Goal: Feedback & Contribution: Contribute content

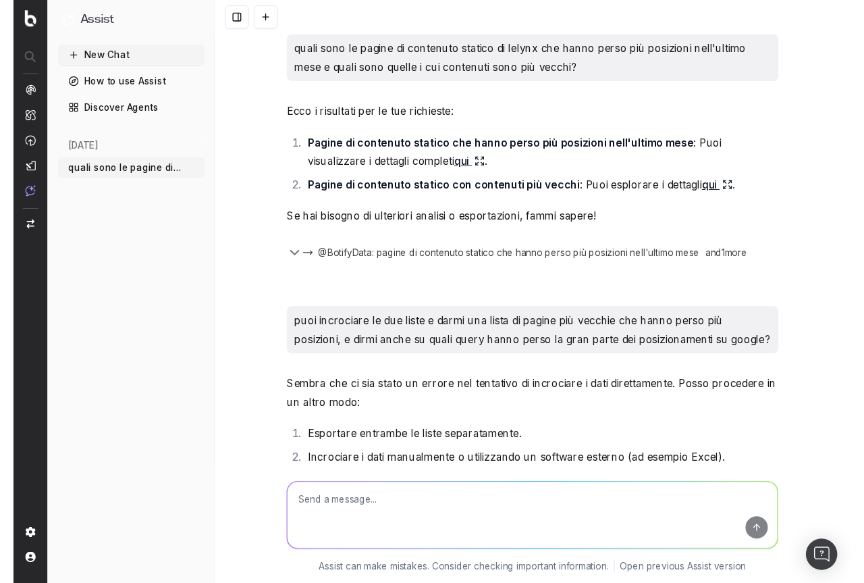
scroll to position [441, 0]
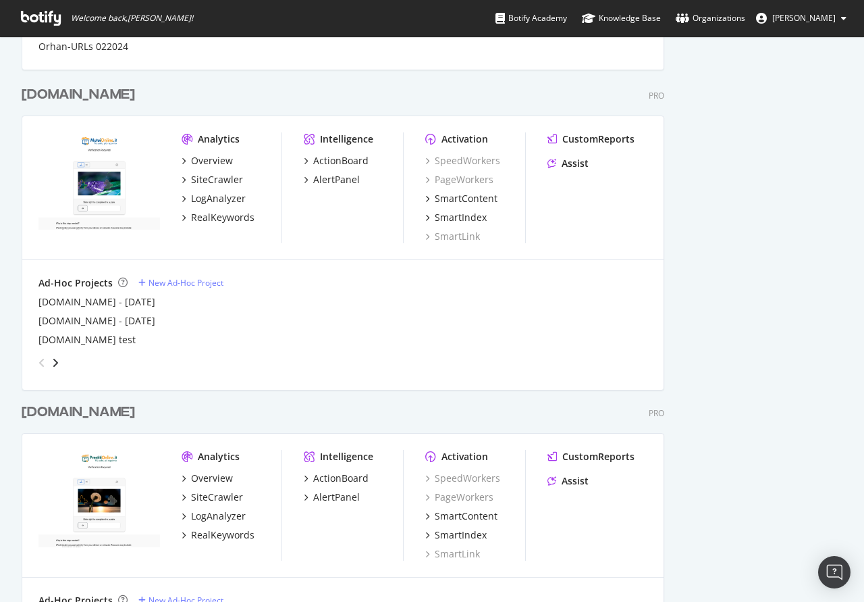
scroll to position [1791, 0]
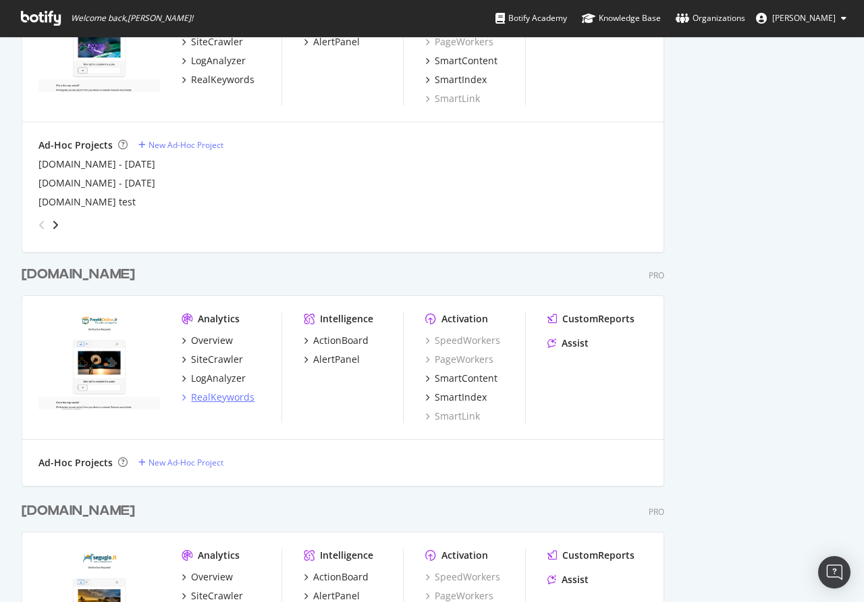
click at [213, 398] on div "RealKeywords" at bounding box center [222, 397] width 63 height 14
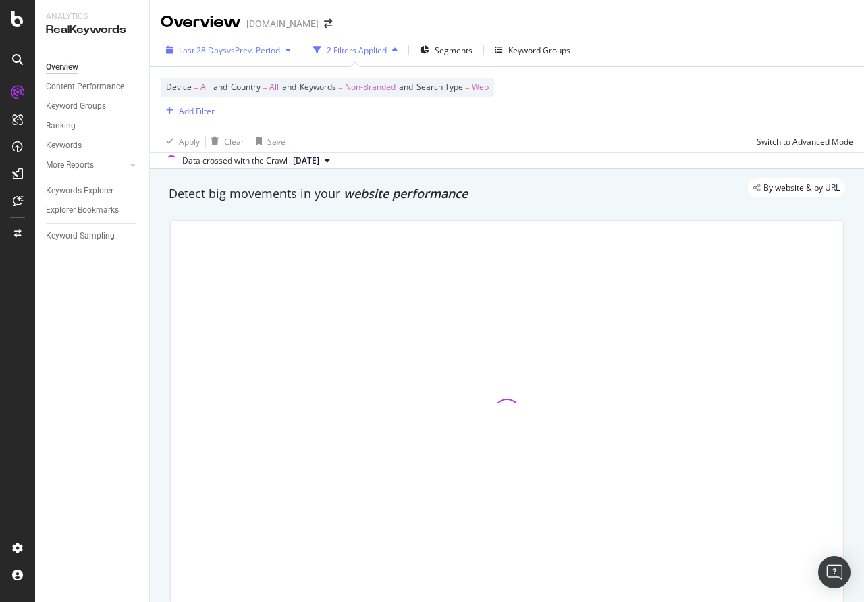
click at [273, 47] on span "vs Prev. Period" at bounding box center [253, 50] width 53 height 11
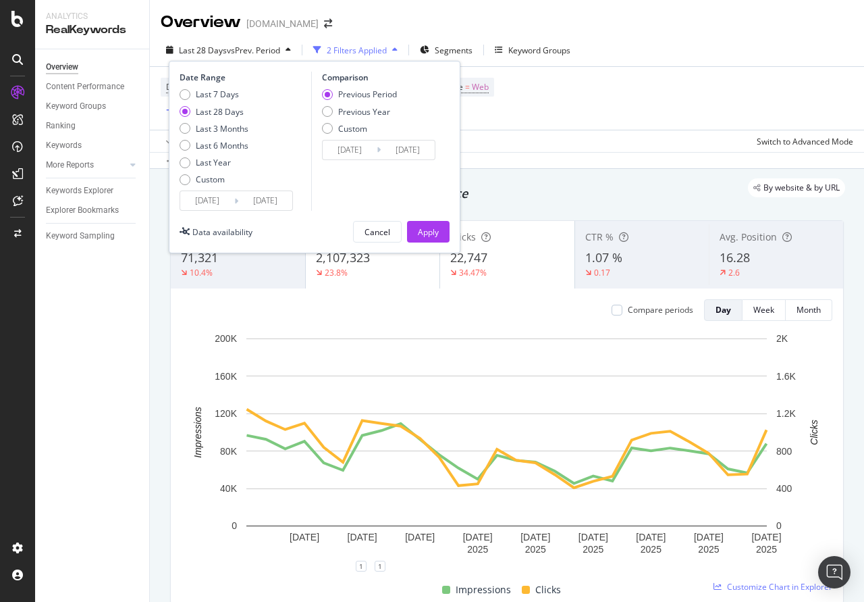
click at [211, 174] on div "Last 7 Days Last 28 Days Last 3 Months Last 6 Months Last Year Custom" at bounding box center [214, 139] width 69 height 102
click at [233, 198] on input "[DATE]" at bounding box center [207, 200] width 54 height 19
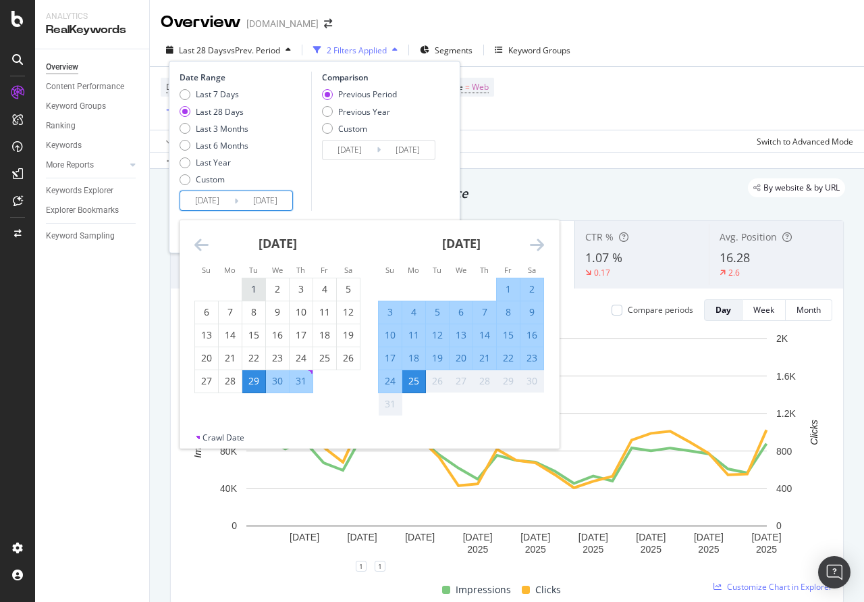
click at [253, 288] on div "1" at bounding box center [253, 289] width 23 height 14
type input "[DATE]"
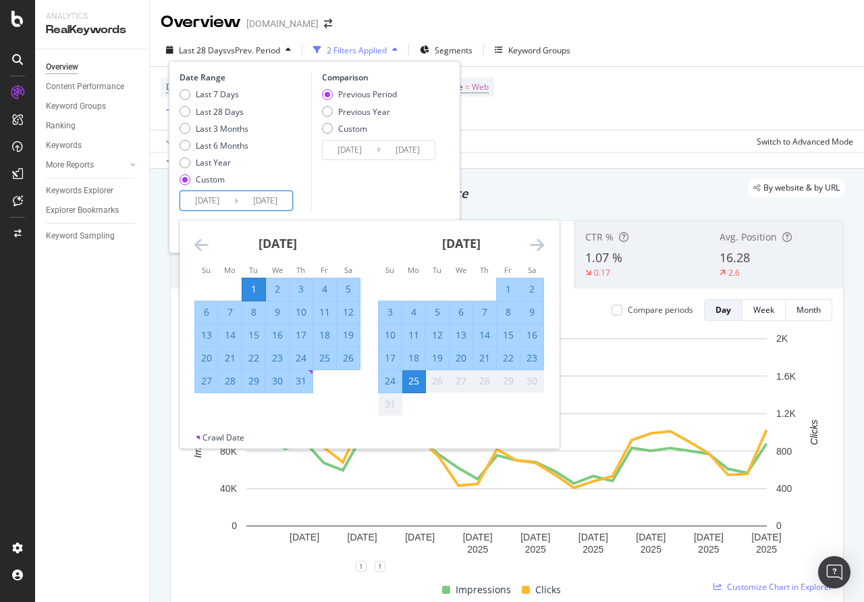
click at [413, 383] on div "25" at bounding box center [413, 381] width 23 height 14
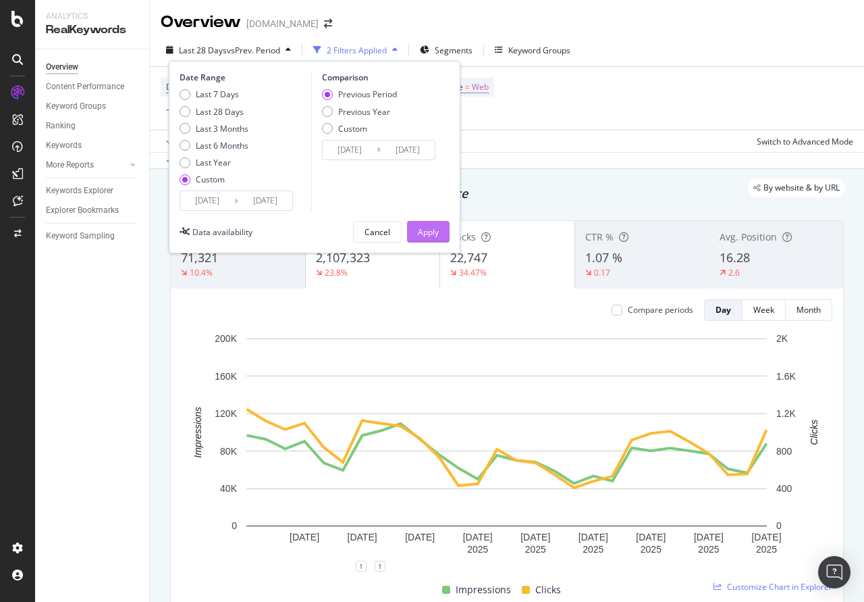
click at [431, 227] on div "Apply" at bounding box center [428, 231] width 21 height 11
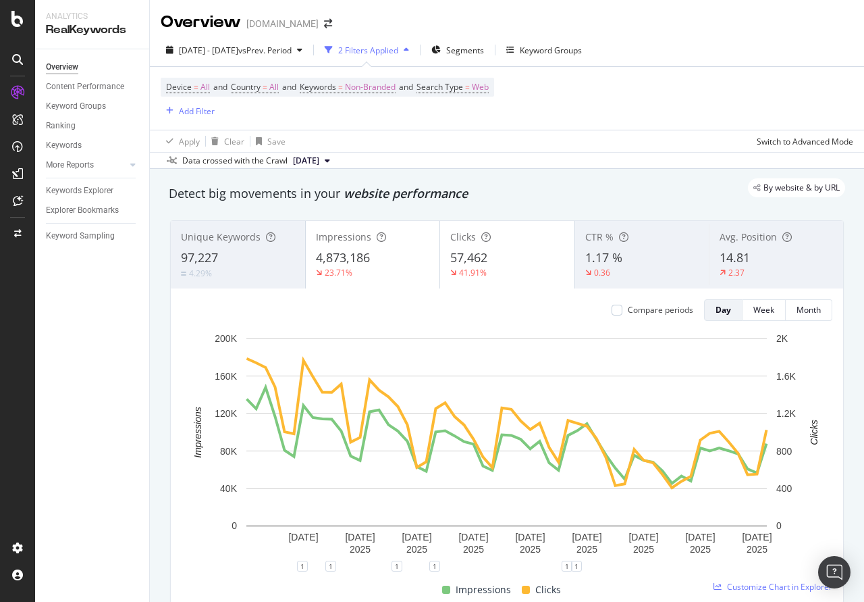
click at [367, 236] on span "Impressions" at bounding box center [343, 236] width 55 height 13
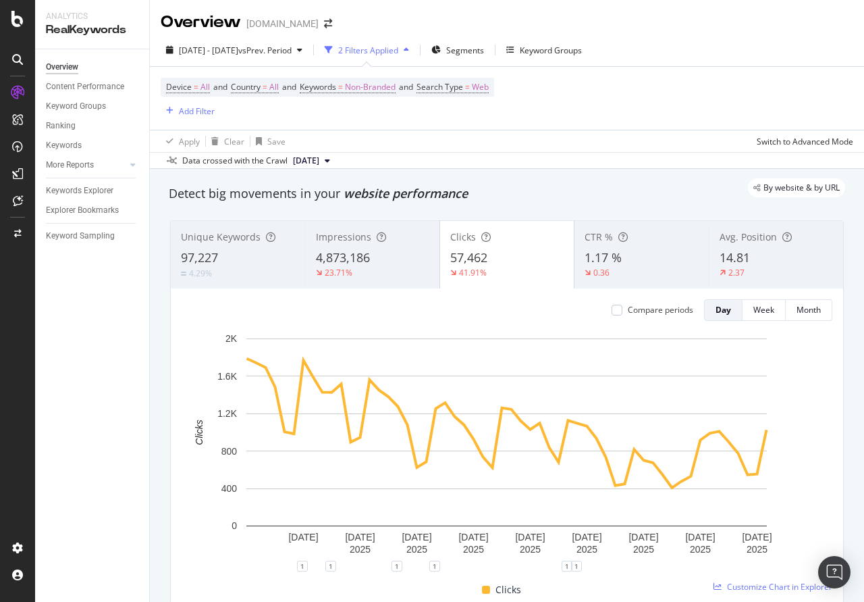
click at [471, 243] on span "Clicks" at bounding box center [463, 236] width 26 height 13
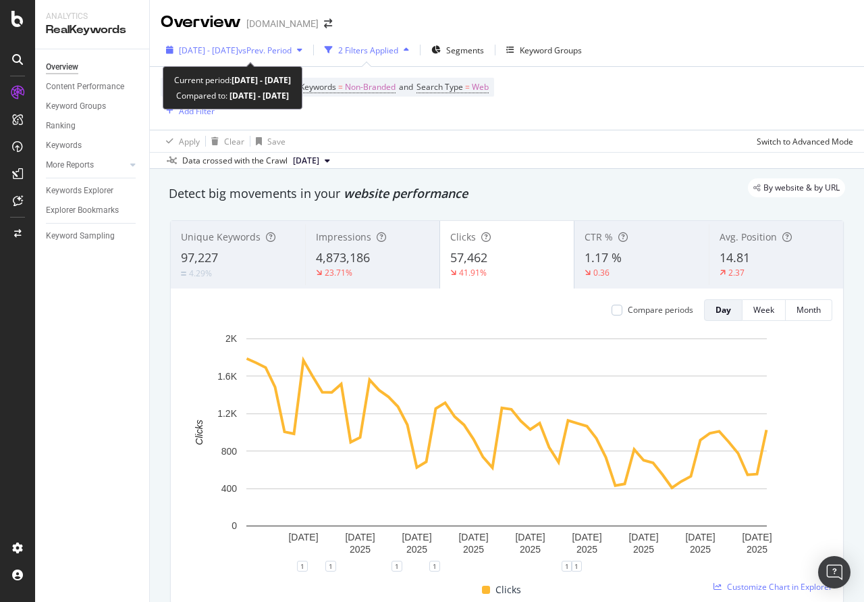
click at [238, 48] on span "[DATE] - [DATE]" at bounding box center [208, 50] width 59 height 11
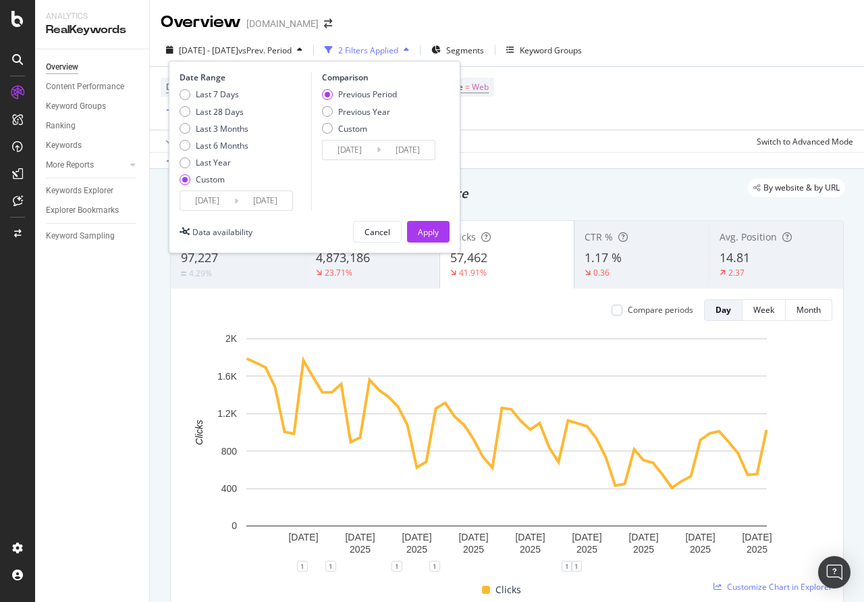
click at [215, 209] on input "[DATE]" at bounding box center [207, 200] width 54 height 19
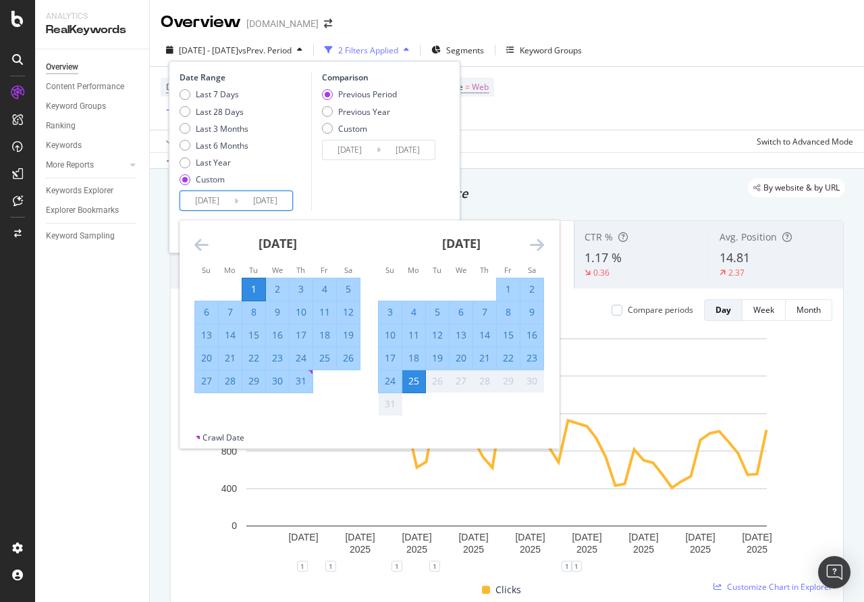
click at [200, 246] on icon "Move backward to switch to the previous month." at bounding box center [201, 244] width 14 height 16
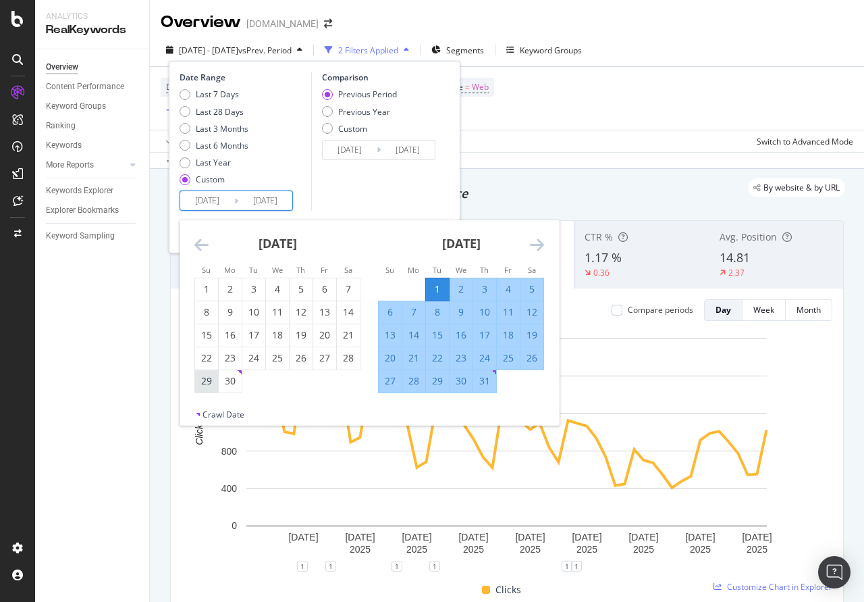
click at [205, 385] on div "29" at bounding box center [206, 381] width 23 height 14
type input "[DATE]"
click at [535, 248] on icon "Move forward to switch to the next month." at bounding box center [537, 244] width 14 height 16
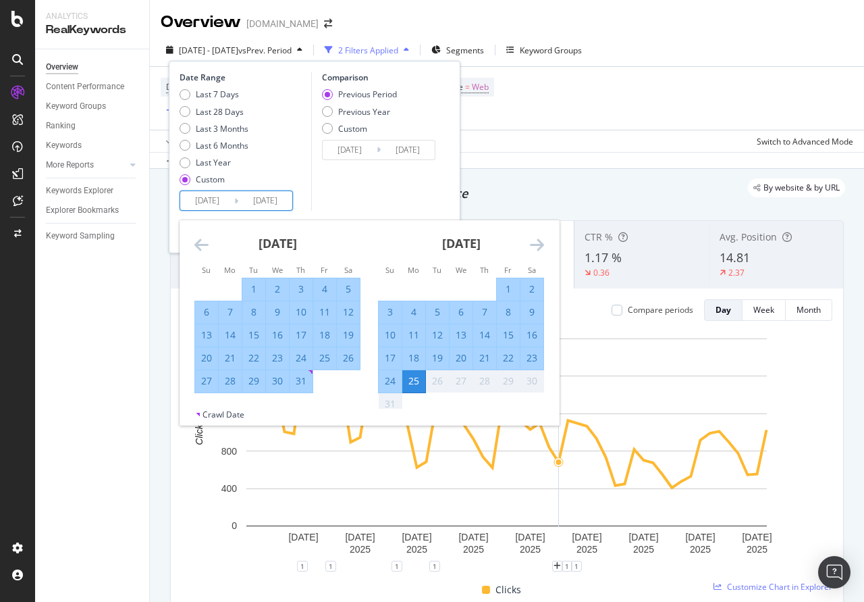
click at [201, 246] on icon "Move backward to switch to the previous month." at bounding box center [201, 244] width 14 height 16
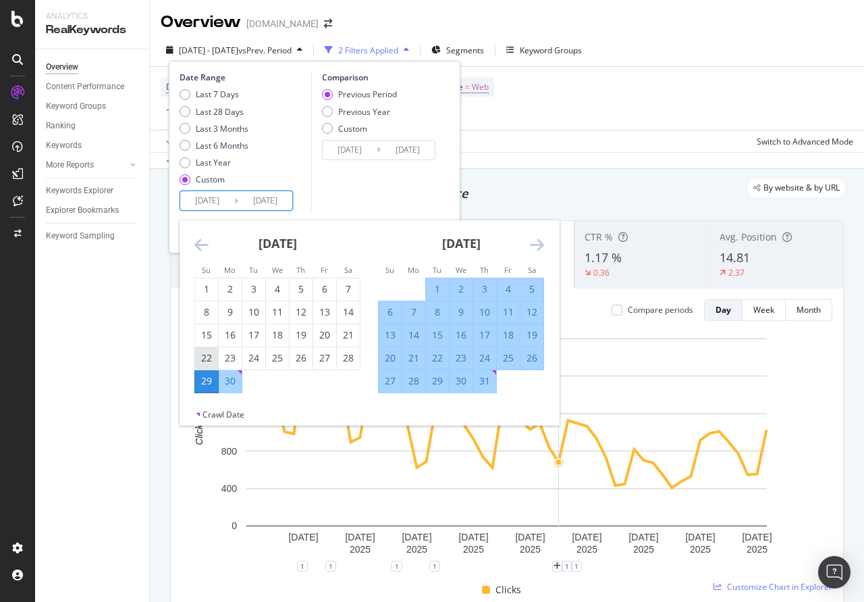
click at [199, 354] on div "22" at bounding box center [206, 358] width 23 height 14
type input "[DATE]"
click at [529, 244] on div "[DATE]" at bounding box center [461, 248] width 166 height 57
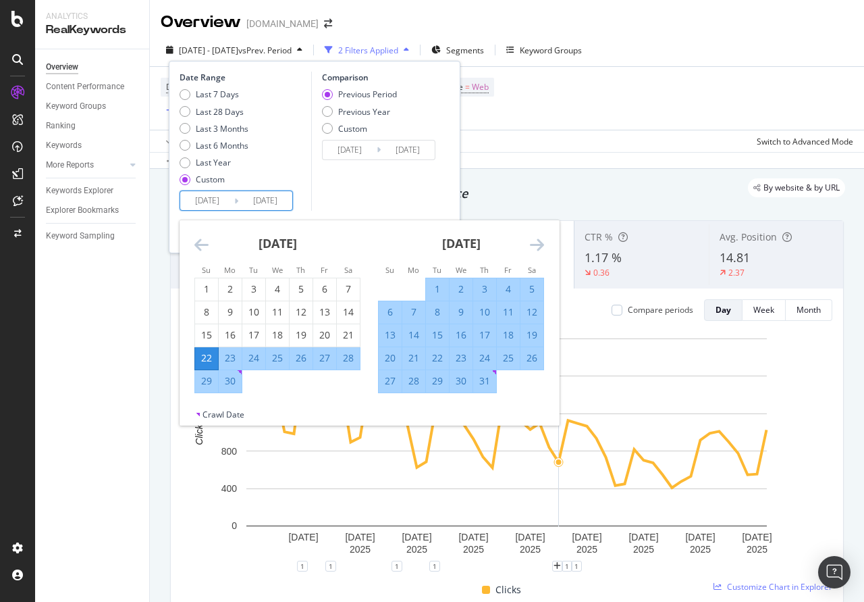
click at [534, 243] on icon "Move forward to switch to the next month." at bounding box center [537, 244] width 14 height 16
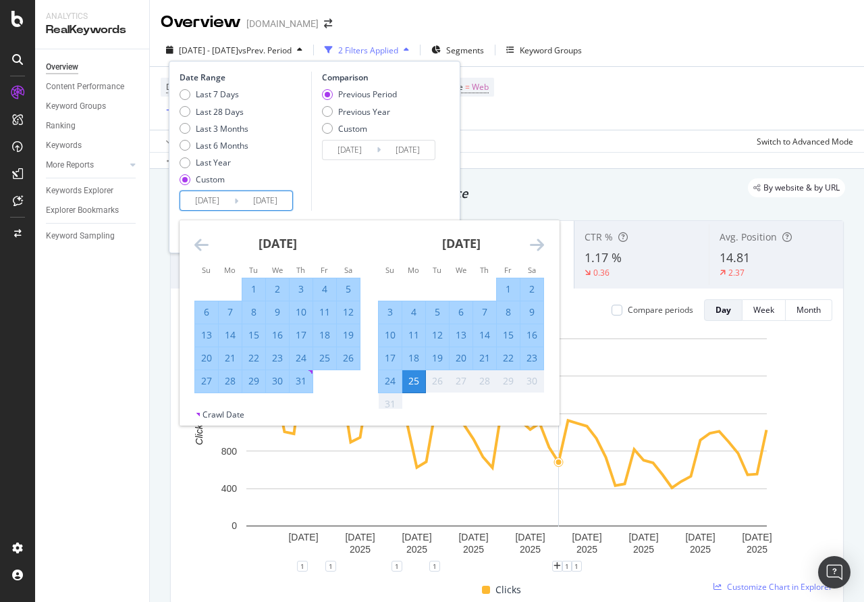
click at [413, 386] on div "25" at bounding box center [413, 381] width 23 height 14
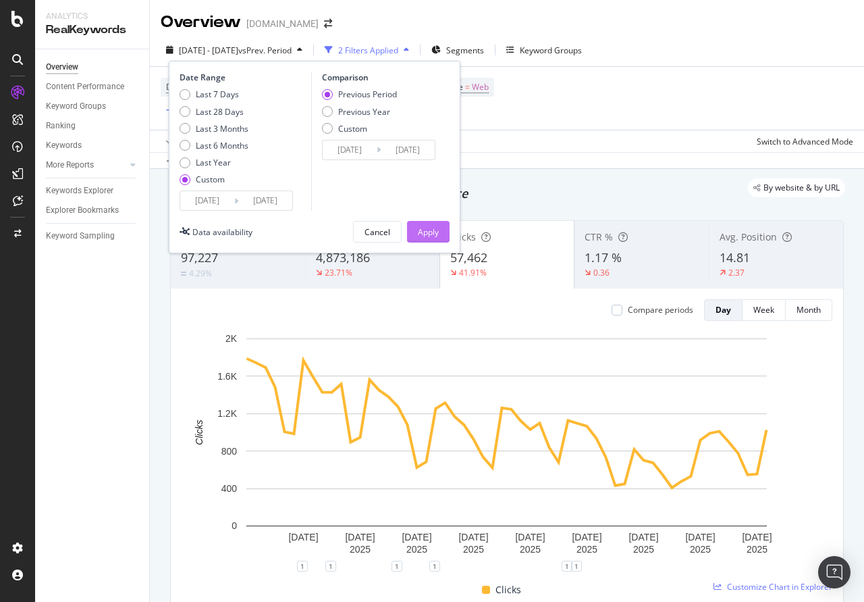
click at [427, 224] on div "Apply" at bounding box center [428, 231] width 21 height 20
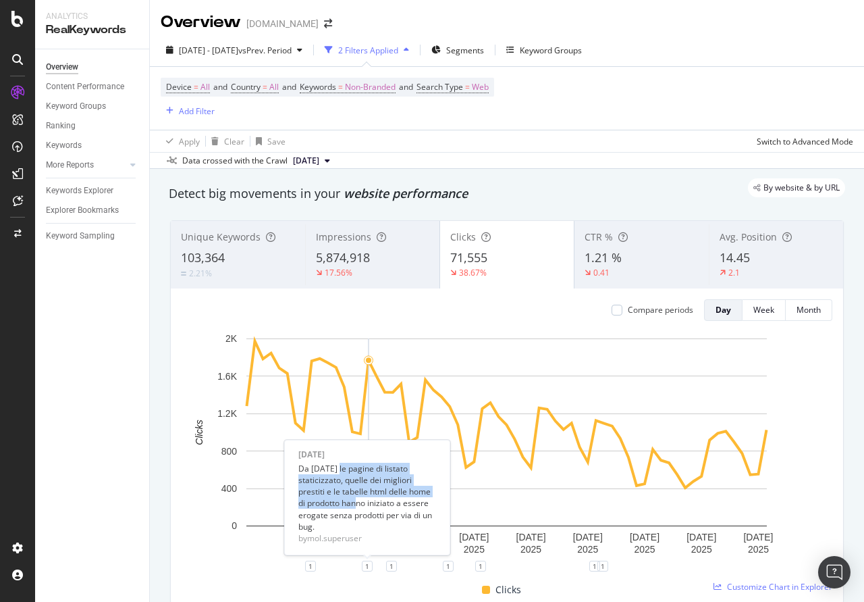
drag, startPoint x: 335, startPoint y: 468, endPoint x: 367, endPoint y: 507, distance: 50.8
click at [367, 507] on div "Da [DATE] le pagine di listato staticizzato, quelle dei migliori prestiti e le …" at bounding box center [367, 498] width 138 height 70
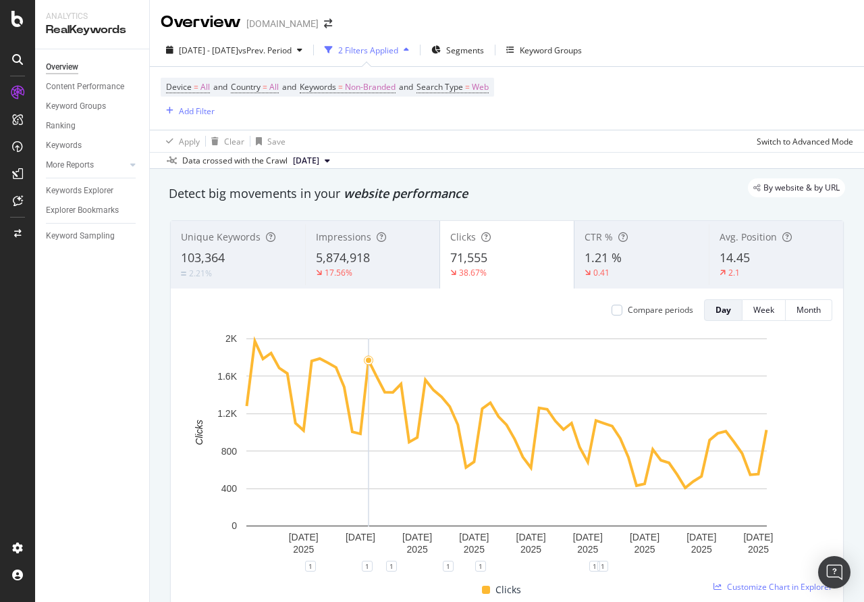
click at [367, 342] on rect "A chart." at bounding box center [506, 432] width 521 height 188
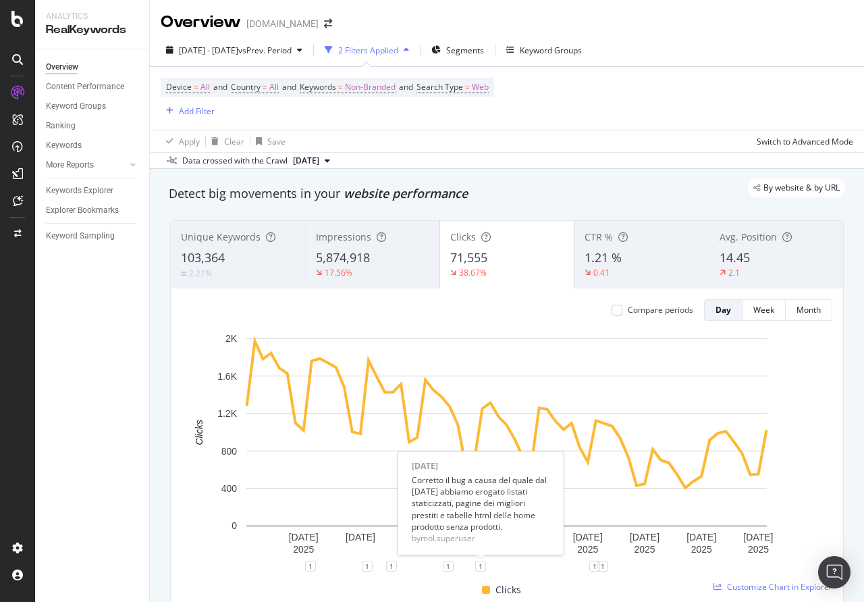
click at [478, 508] on div "Corretto il bug a causa del quale dal [DATE] abbiamo erogato listati staticizza…" at bounding box center [481, 503] width 138 height 58
click at [480, 565] on div "1" at bounding box center [480, 565] width 11 height 11
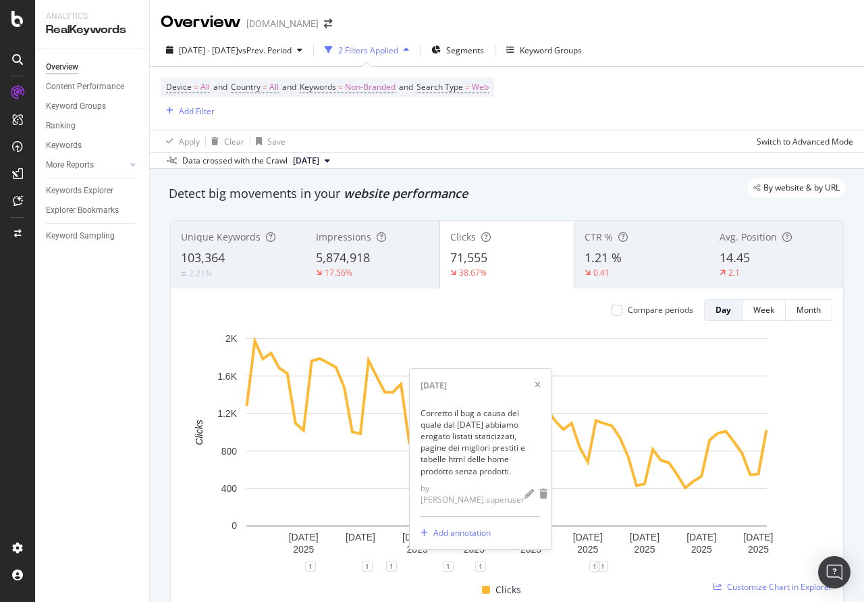
click at [504, 327] on div "Compare periods Day Week Month [DATE] [DATE] [DATE] [DATE] [DATE] [DATE] [DATE]…" at bounding box center [507, 445] width 673 height 315
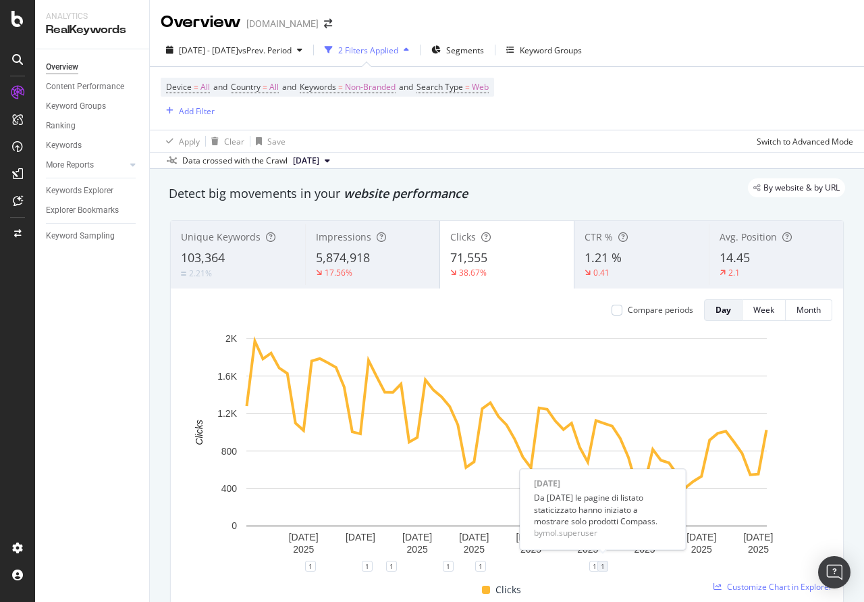
scroll to position [69, 0]
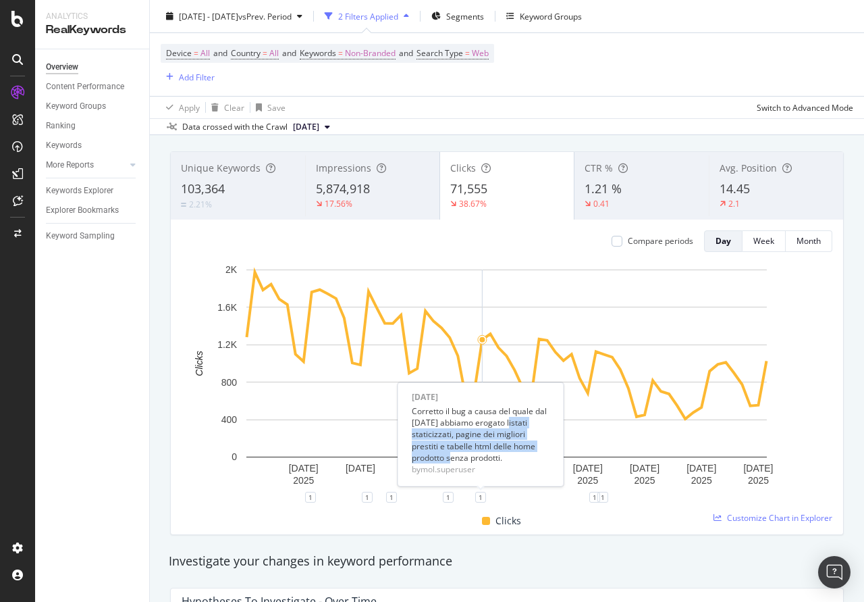
drag, startPoint x: 506, startPoint y: 421, endPoint x: 444, endPoint y: 454, distance: 70.4
click at [444, 454] on div "Corretto il bug a causa del quale dal [DATE] abbiamo erogato listati staticizza…" at bounding box center [481, 434] width 138 height 58
copy div "listati staticizzati, pagine dei migliori prestiti e tabelle html delle home pr…"
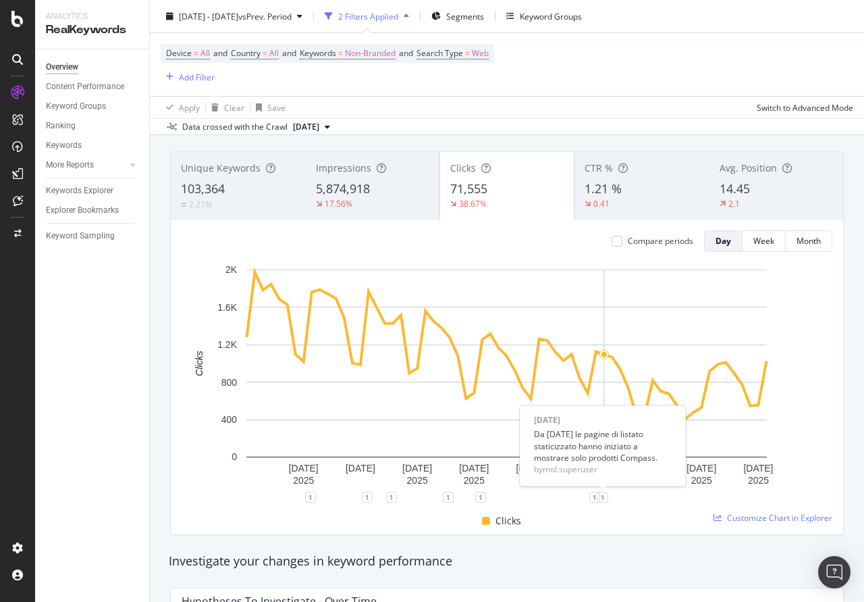
click at [591, 459] on div "Da [DATE] le pagine di listato staticizzato hanno iniziato a mostrare solo prod…" at bounding box center [603, 445] width 138 height 34
click at [606, 498] on div "1" at bounding box center [603, 497] width 11 height 11
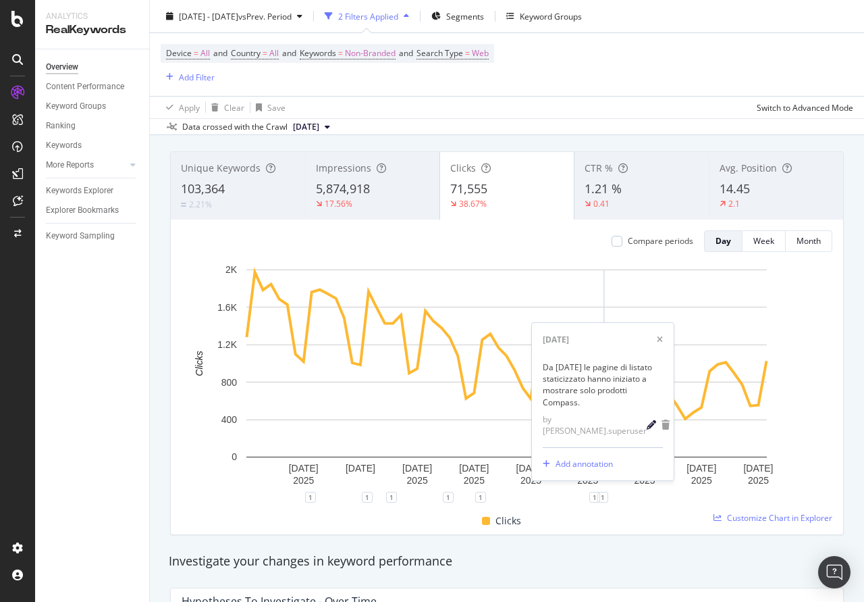
click at [647, 427] on icon "pencil" at bounding box center [651, 424] width 9 height 9
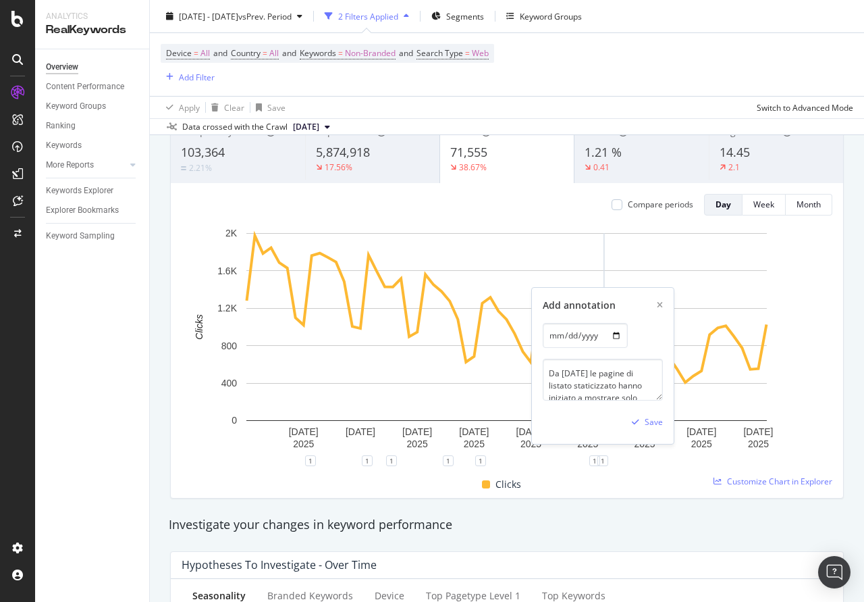
scroll to position [138, 0]
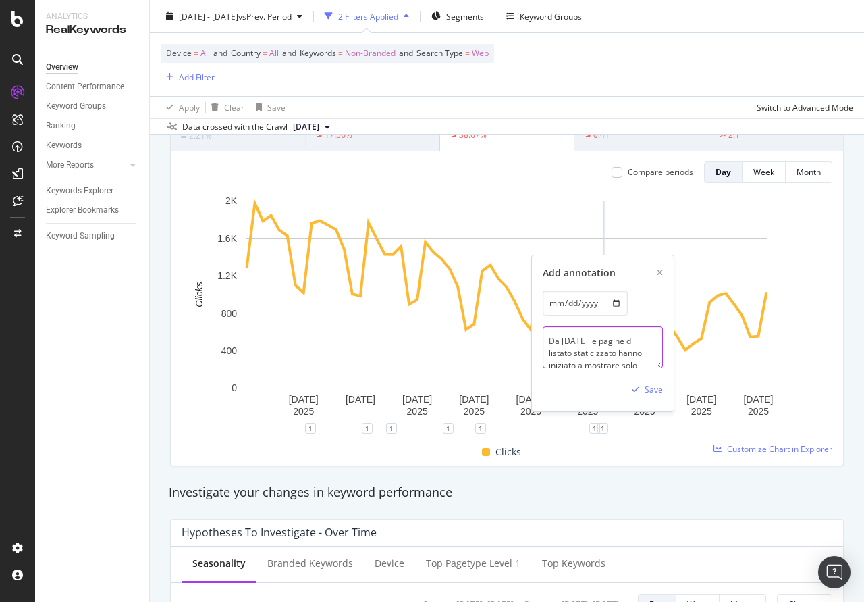
click at [594, 355] on textarea "Da [DATE] le pagine di listato staticizzato hanno iniziato a mostrare solo prod…" at bounding box center [603, 347] width 120 height 42
paste textarea "listati staticizzati, pagine dei migliori prestiti e tabelle html delle home pr…"
type textarea "Da [DATE] le pagine di listato staticizzato, dei migliori prestiti e le tabelle…"
click at [652, 388] on div "Save" at bounding box center [654, 389] width 18 height 11
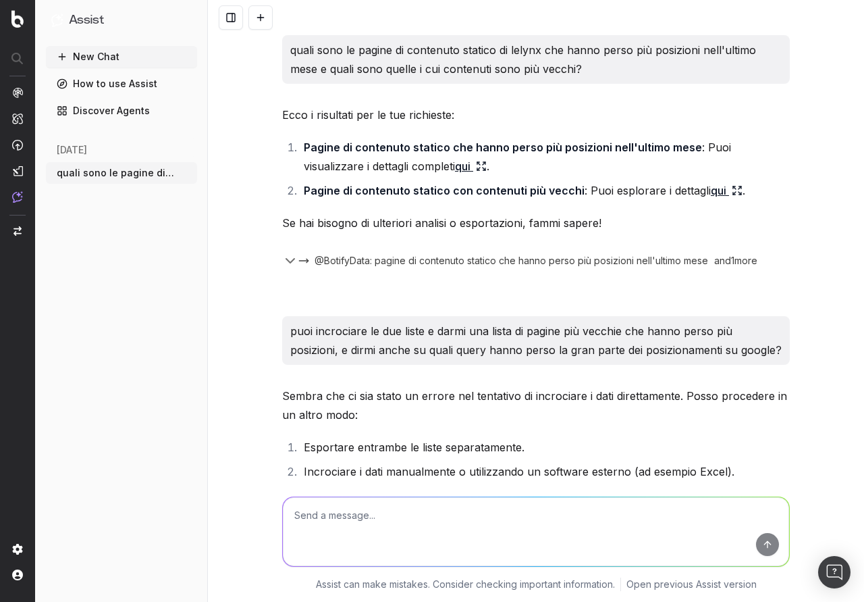
scroll to position [441, 0]
